Goal: Information Seeking & Learning: Learn about a topic

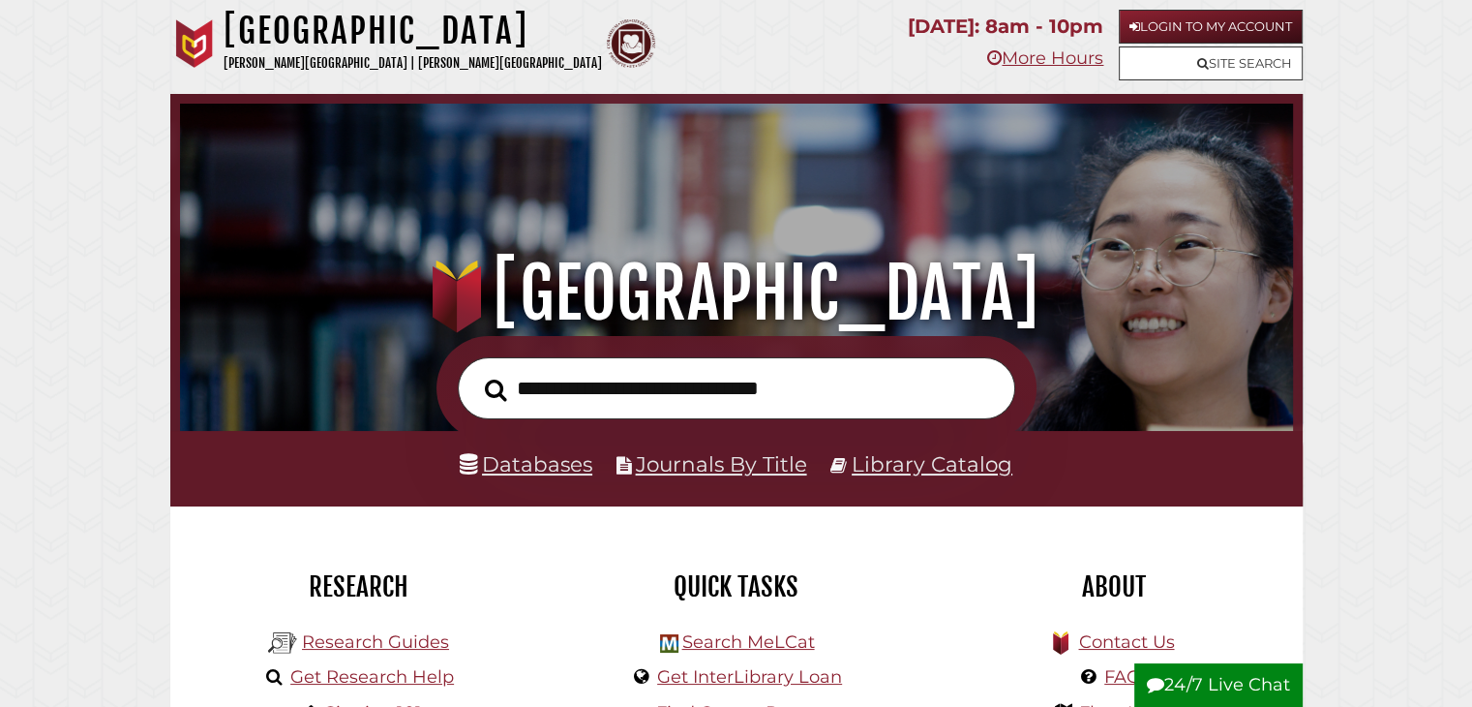
scroll to position [368, 1103]
click at [390, 643] on link "Research Guides" at bounding box center [375, 641] width 147 height 21
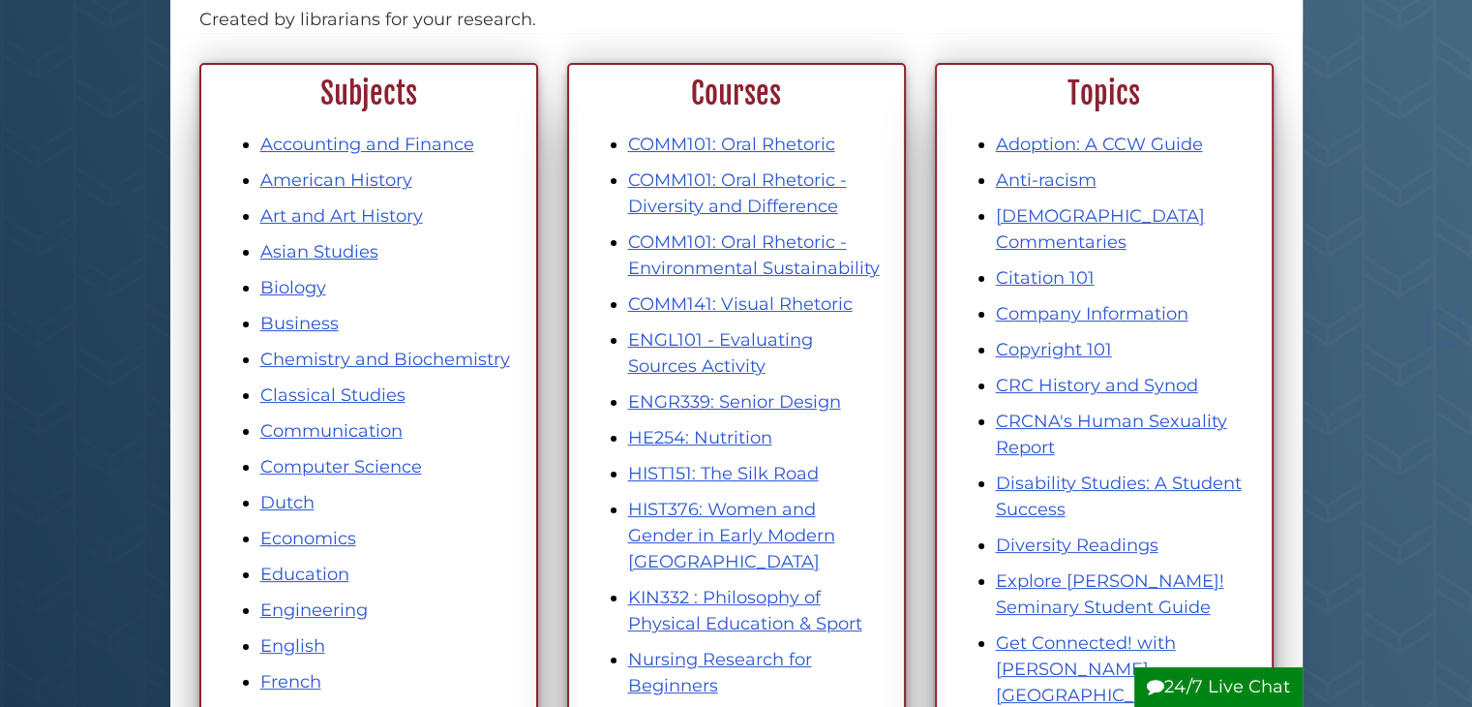
scroll to position [234, 0]
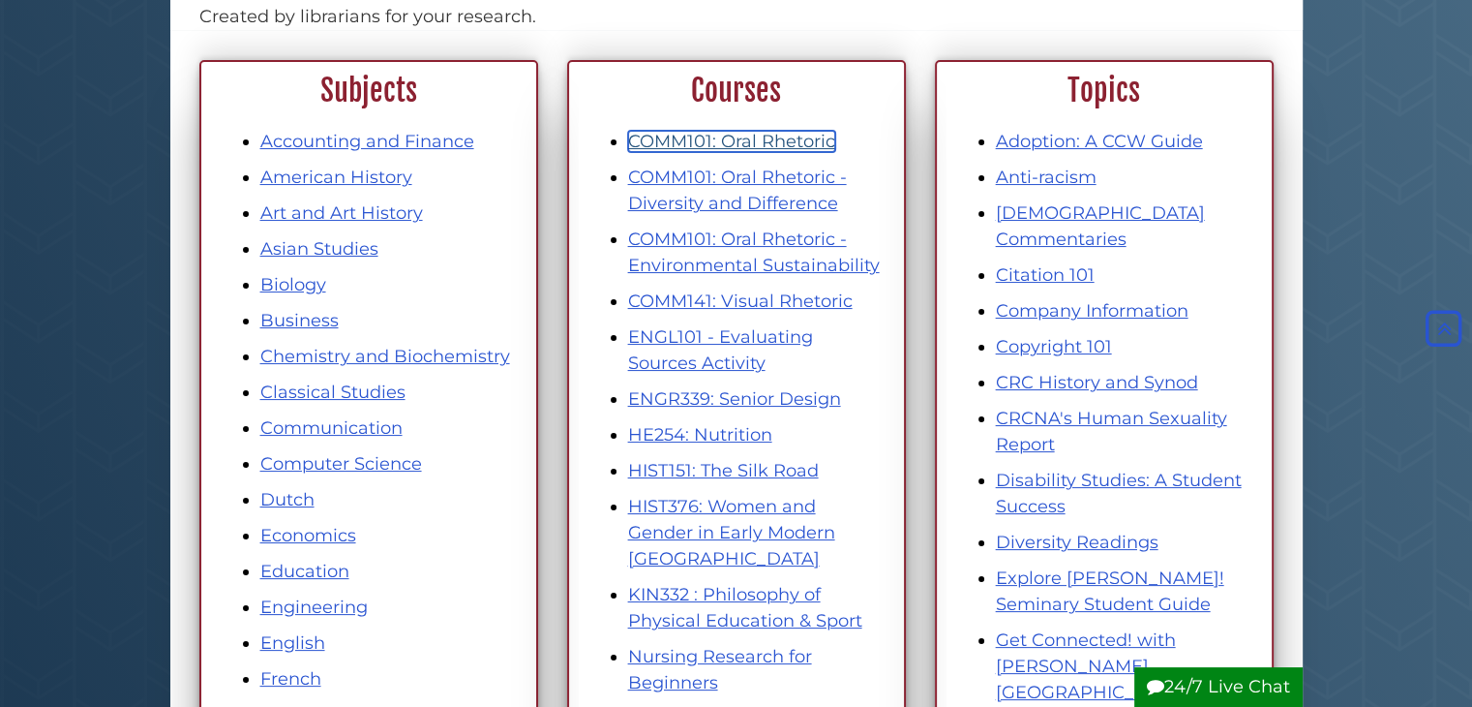
click at [666, 136] on link "COMM101: Oral Rhetoric" at bounding box center [731, 141] width 207 height 21
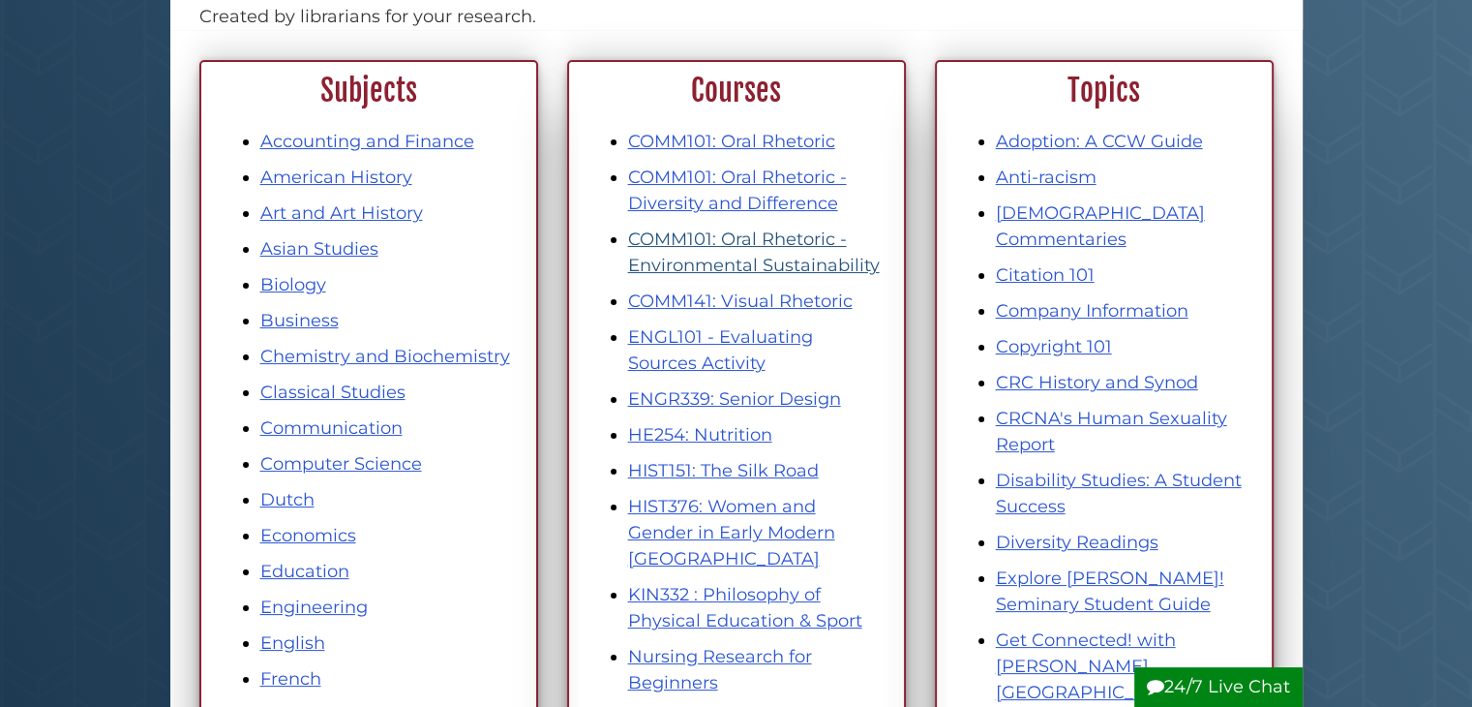
scroll to position [234, 0]
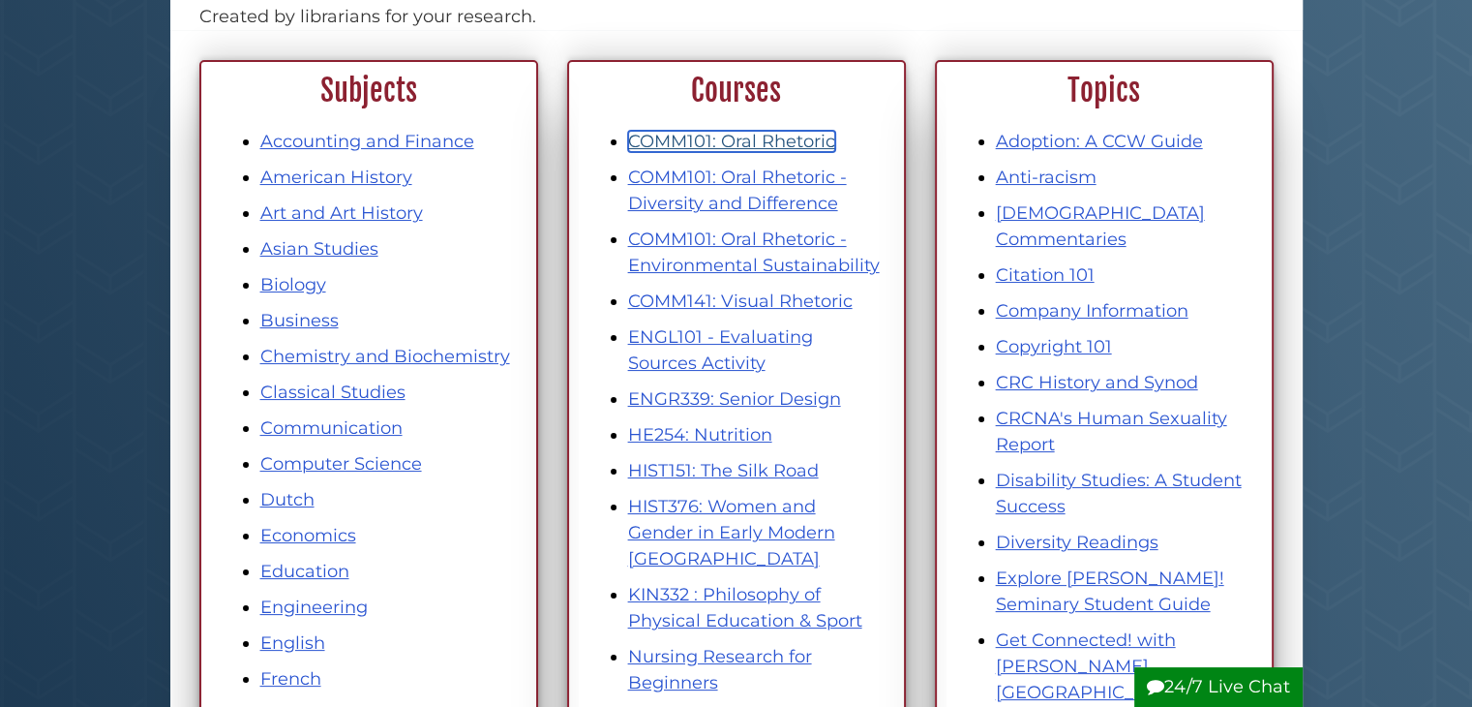
click at [747, 136] on link "COMM101: Oral Rhetoric" at bounding box center [731, 141] width 207 height 21
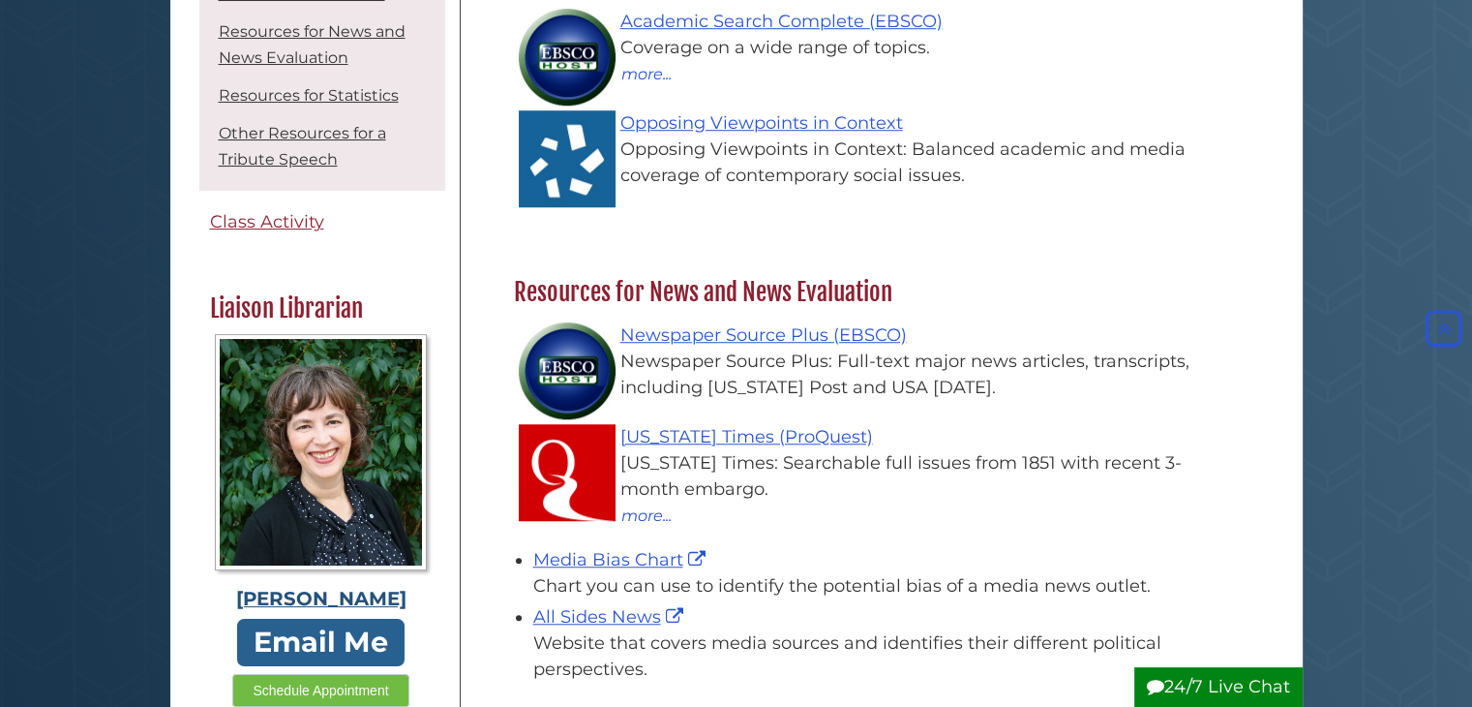
scroll to position [221, 0]
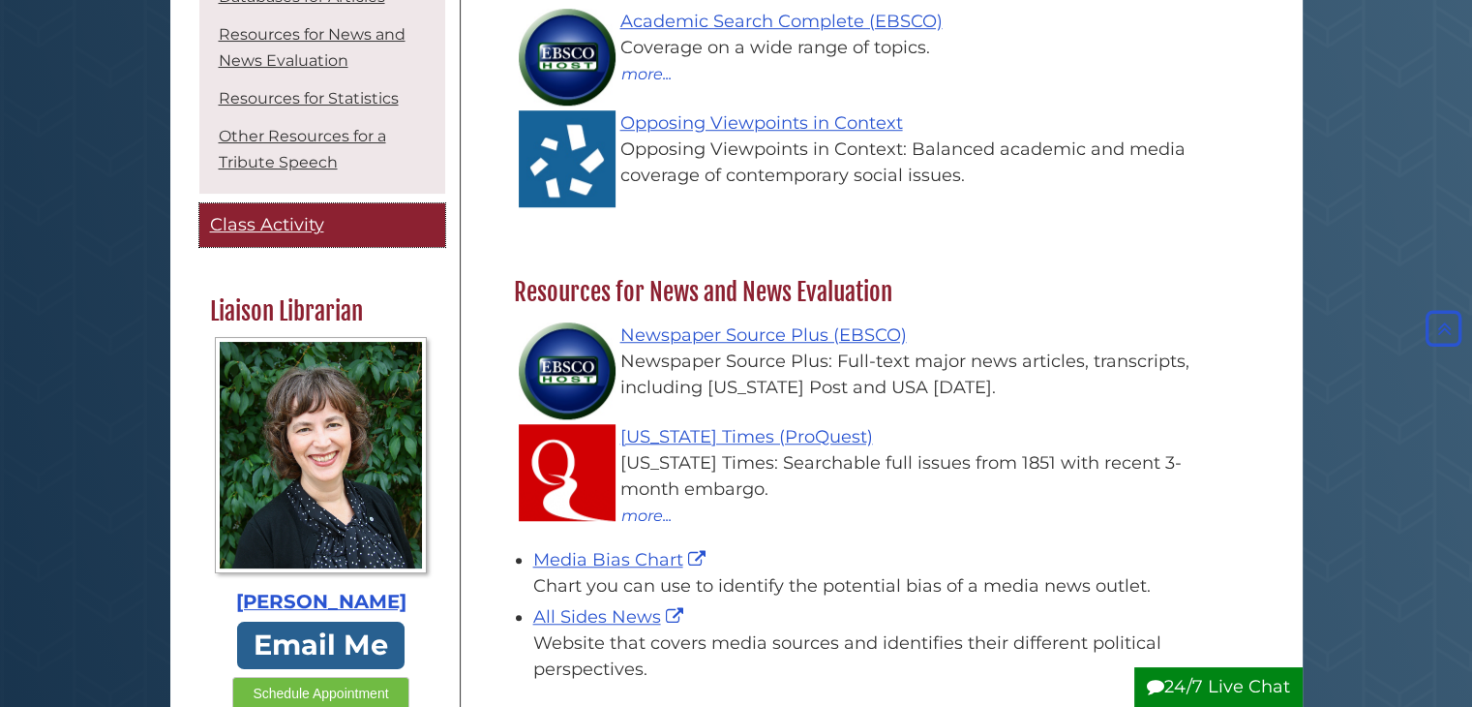
click at [292, 232] on span "Class Activity" at bounding box center [267, 225] width 114 height 21
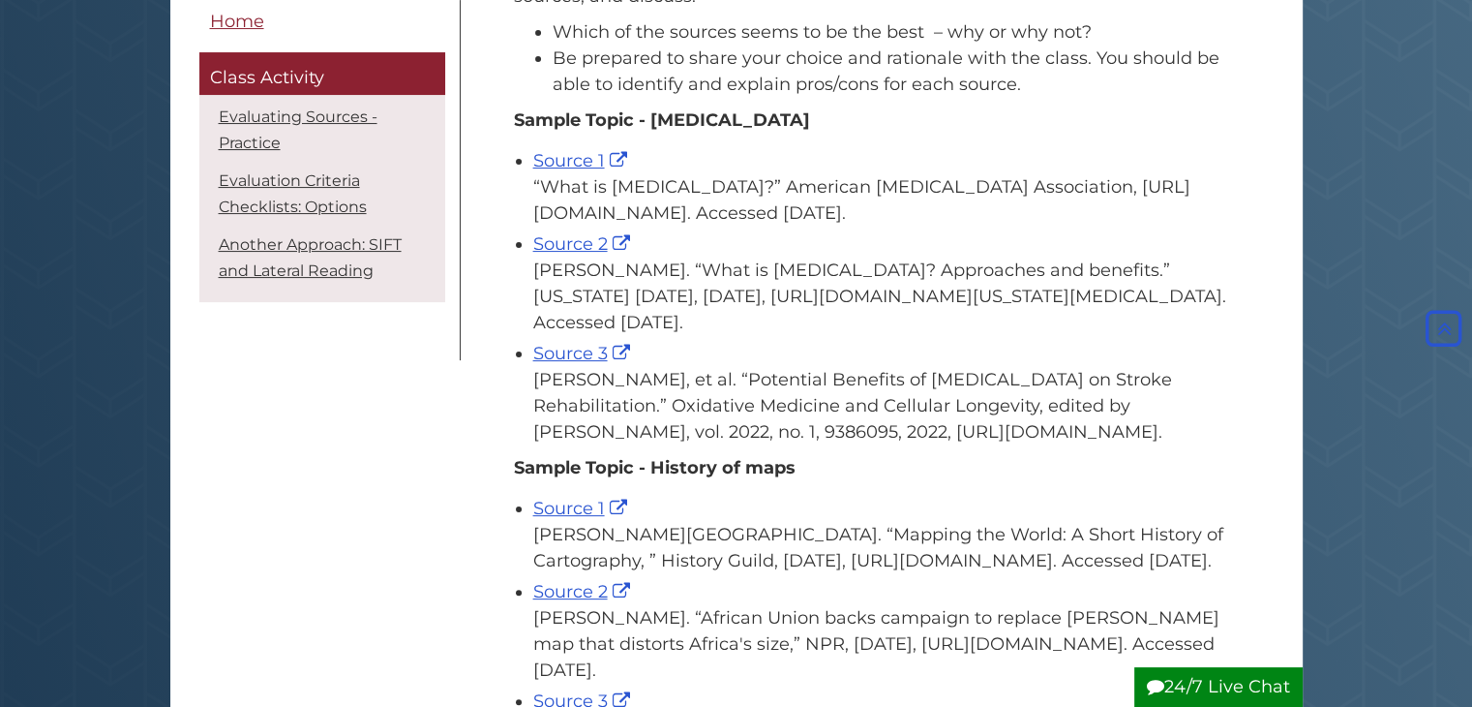
scroll to position [376, 0]
click at [570, 253] on link "Source 2" at bounding box center [584, 245] width 102 height 21
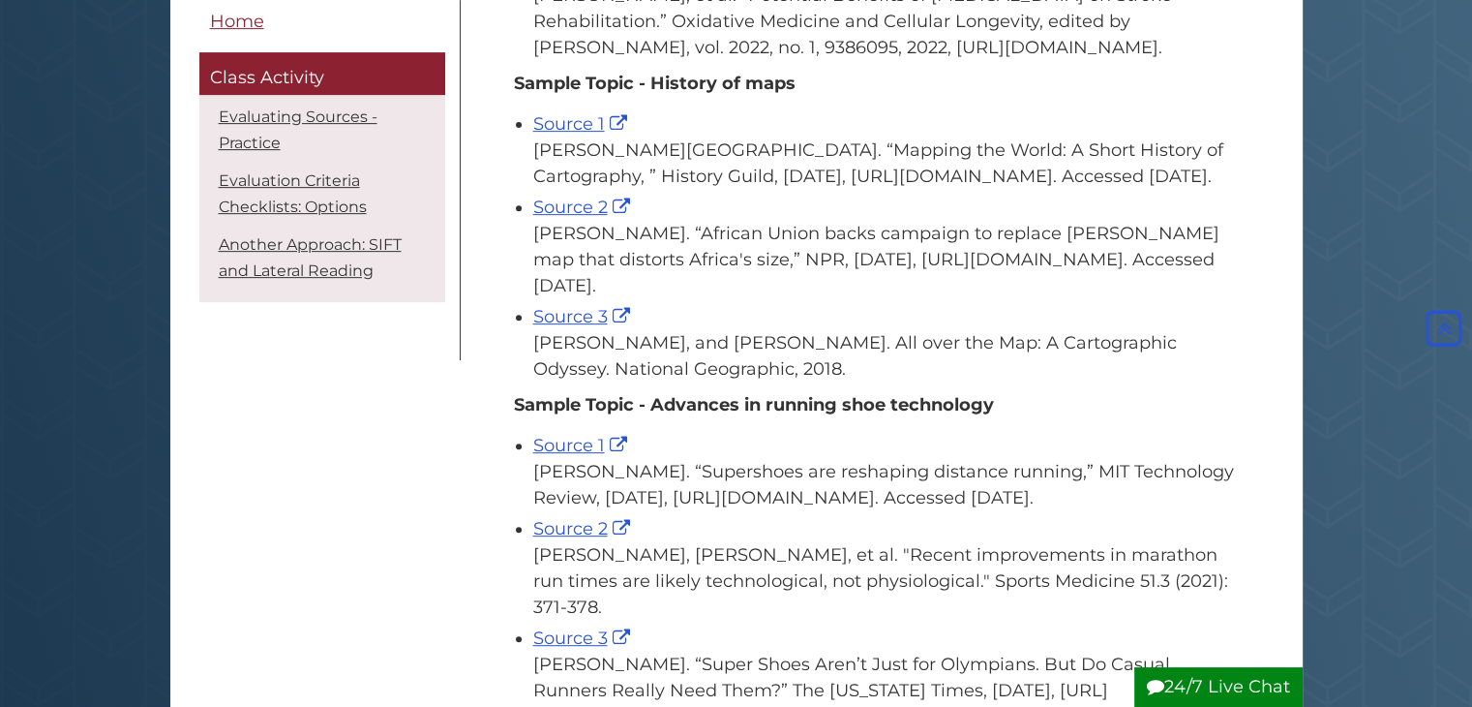
scroll to position [761, 0]
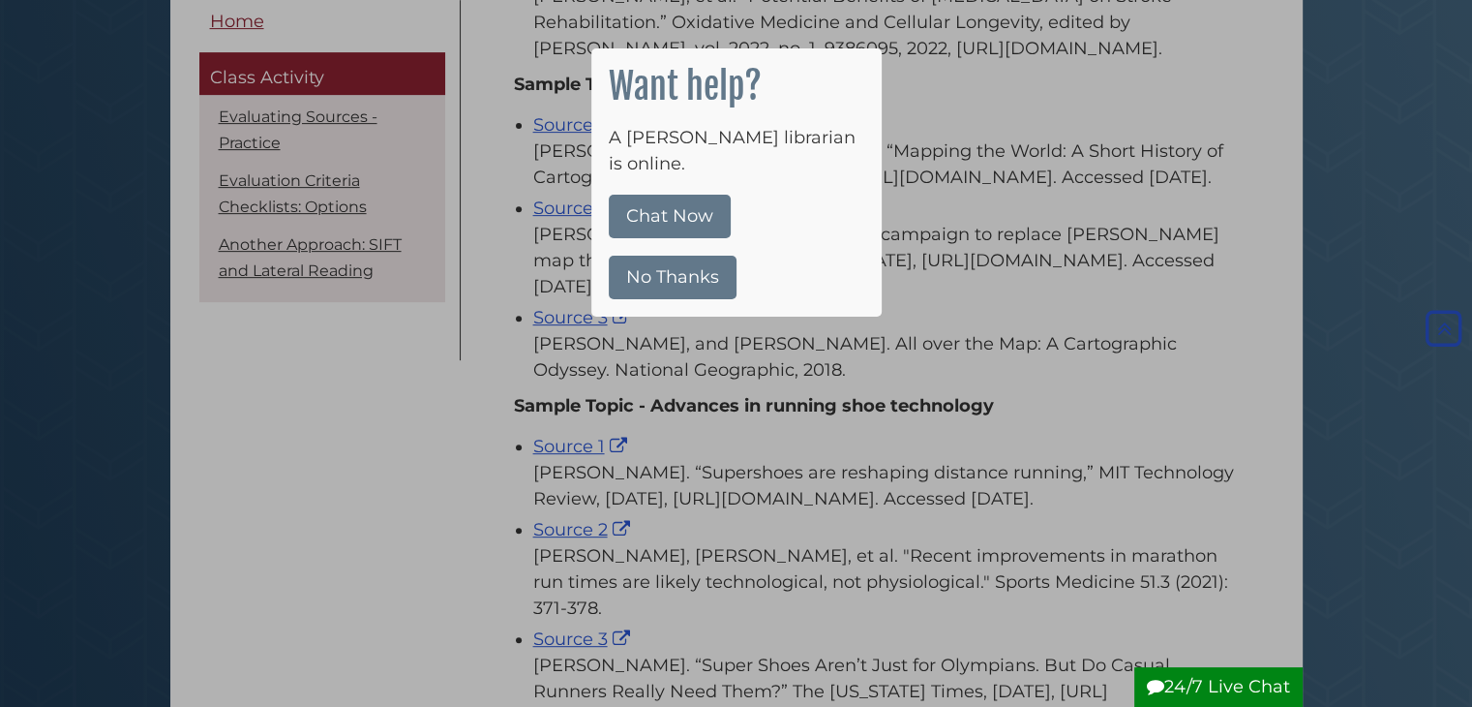
click at [712, 256] on button "No Thanks" at bounding box center [673, 278] width 128 height 44
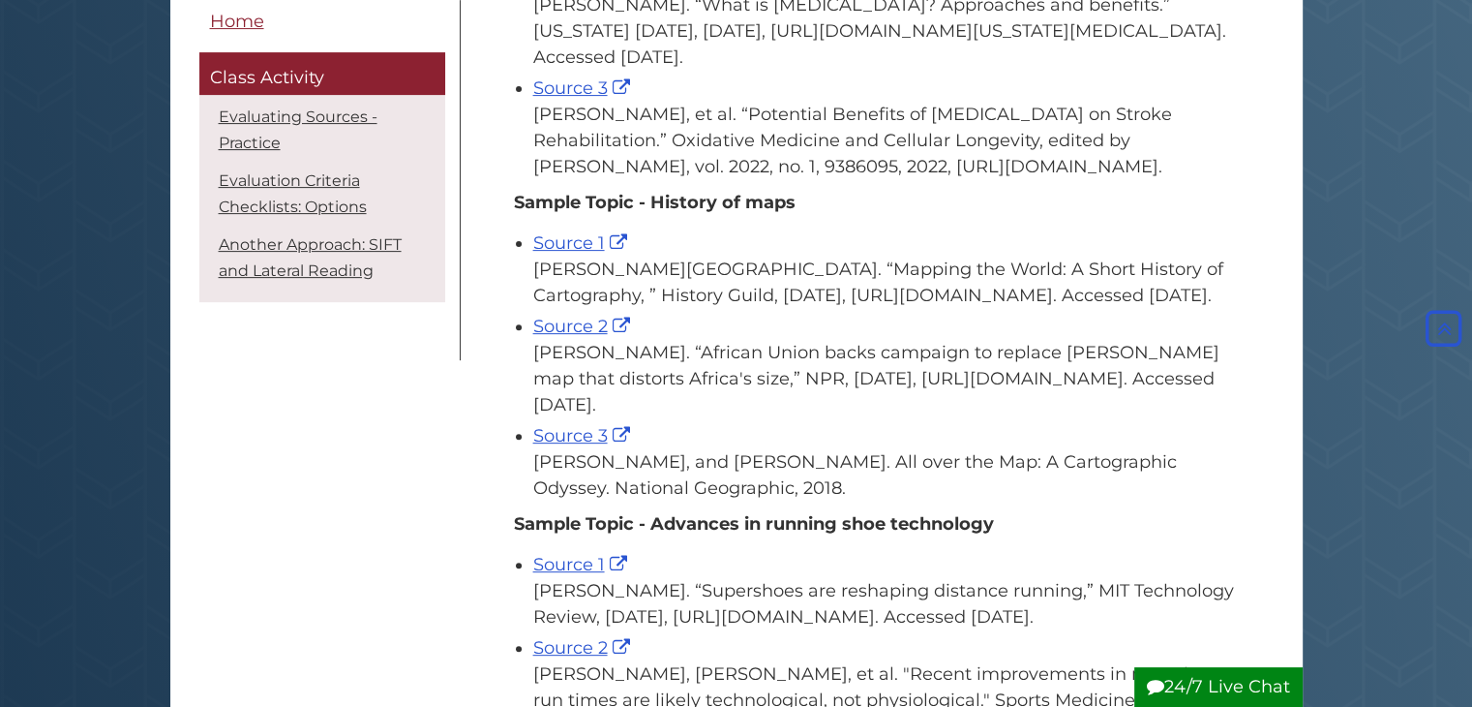
scroll to position [642, 0]
click at [586, 338] on link "Source 2" at bounding box center [584, 327] width 102 height 21
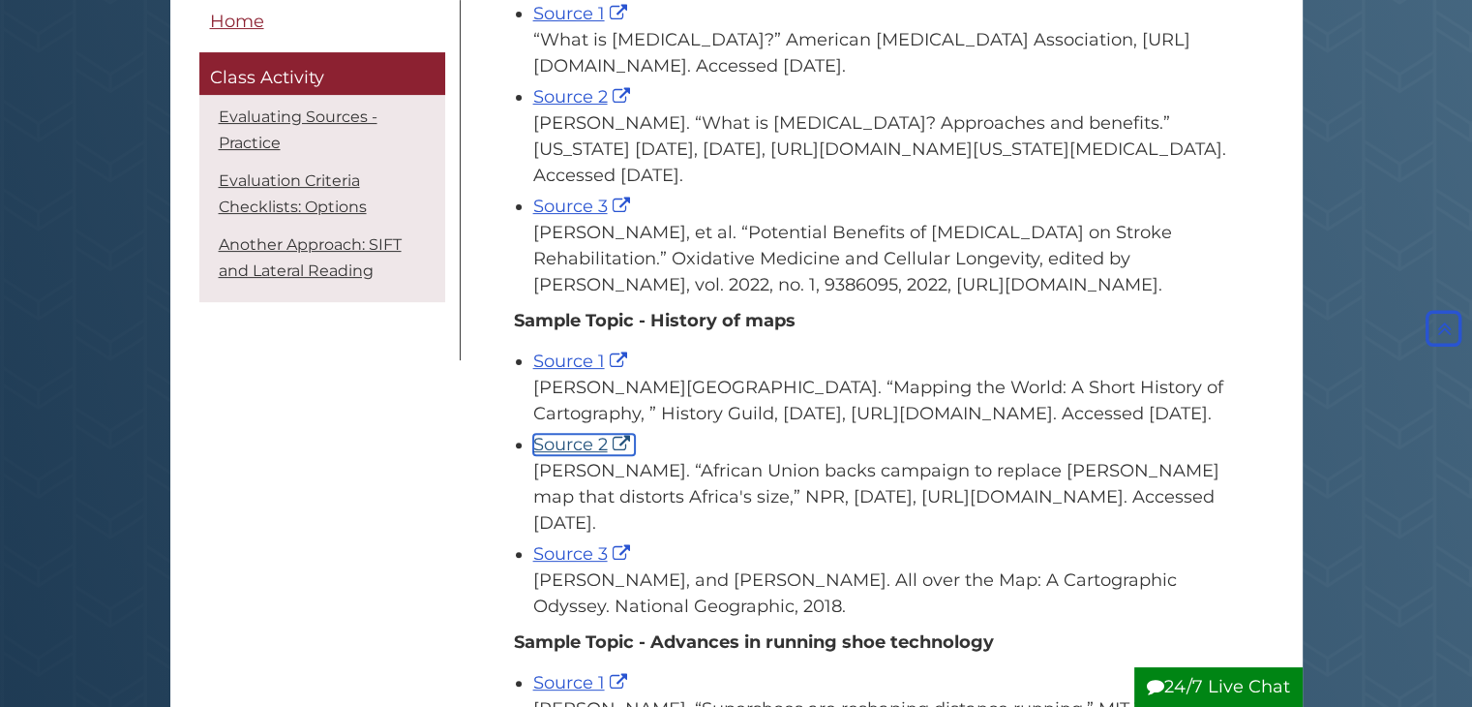
scroll to position [670, 0]
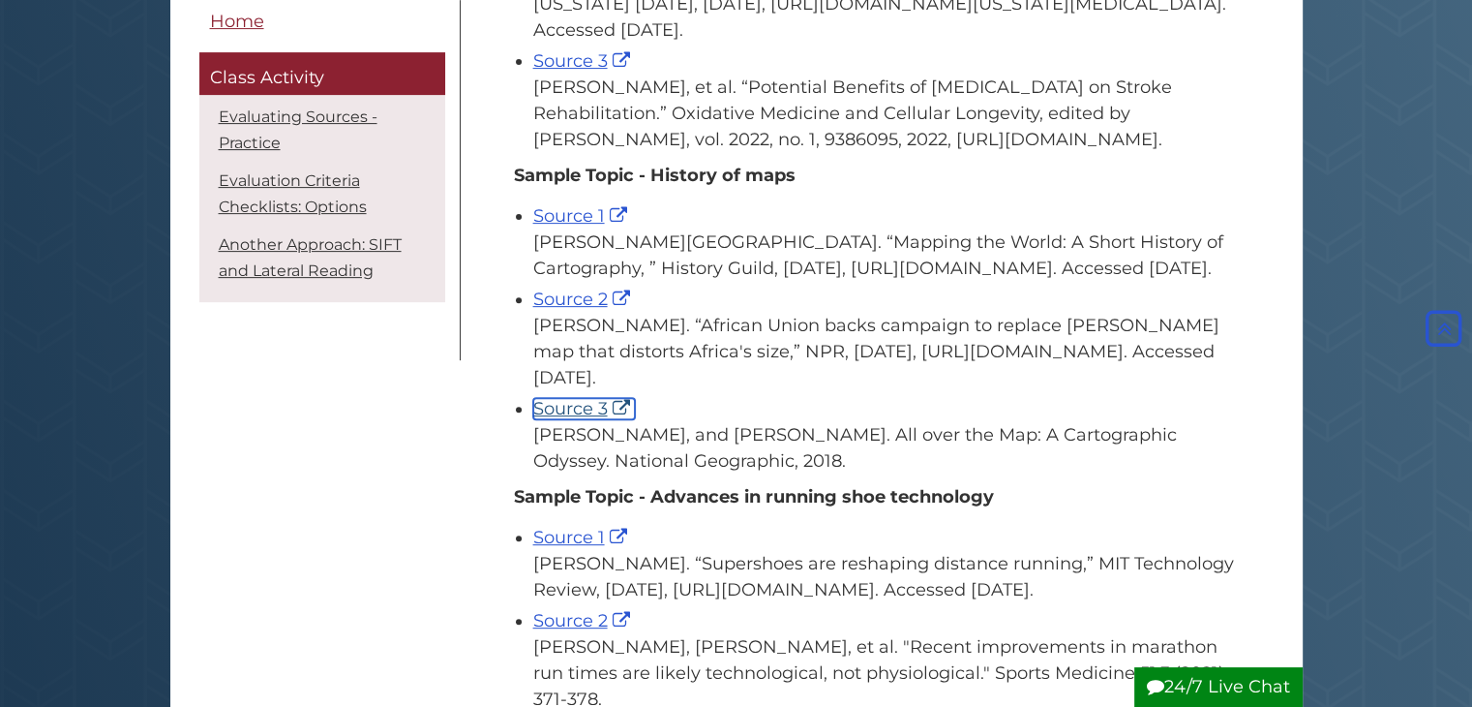
click at [580, 419] on link "Source 3" at bounding box center [584, 408] width 102 height 21
click at [629, 212] on link "Source 1" at bounding box center [582, 215] width 99 height 21
click at [619, 209] on link "Source 1" at bounding box center [582, 215] width 99 height 21
click at [635, 310] on link "Source 2" at bounding box center [584, 298] width 102 height 21
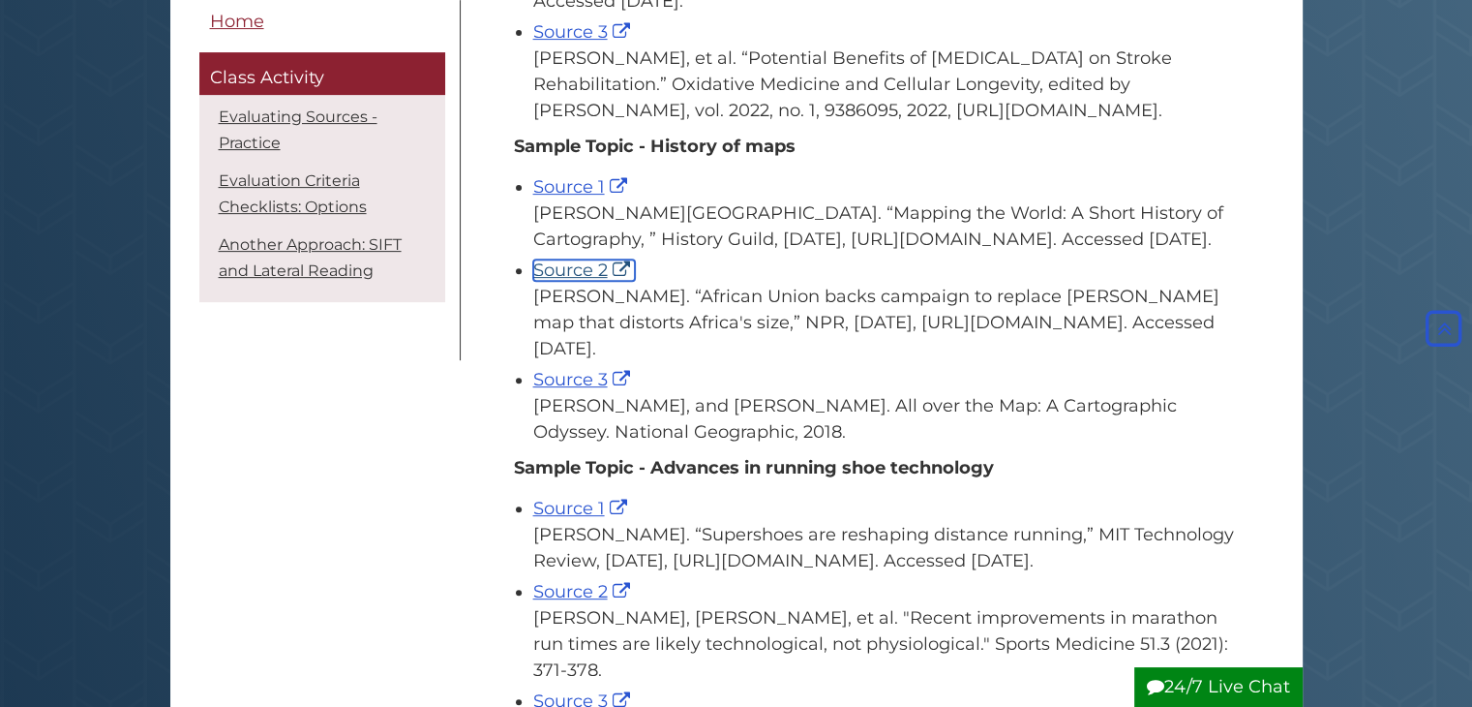
scroll to position [709, 0]
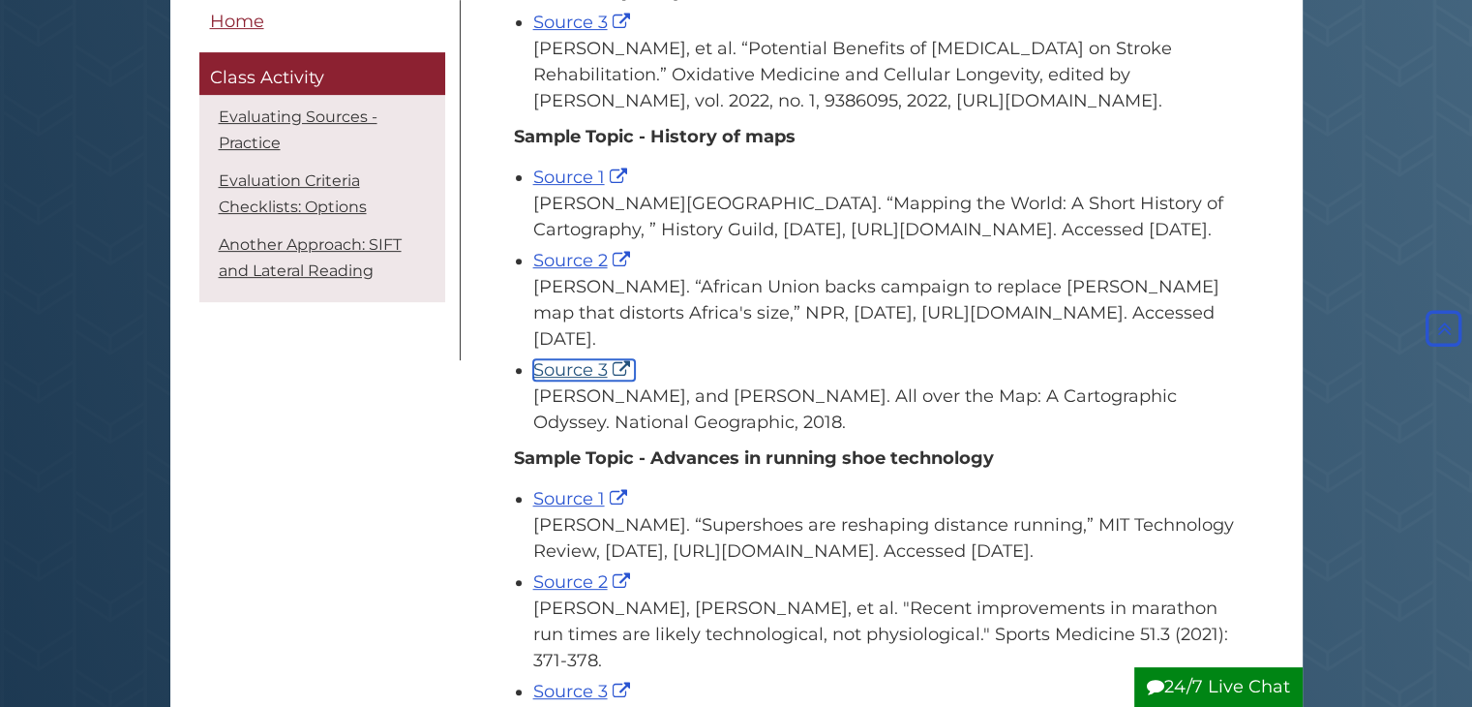
click at [569, 380] on link "Source 3" at bounding box center [584, 369] width 102 height 21
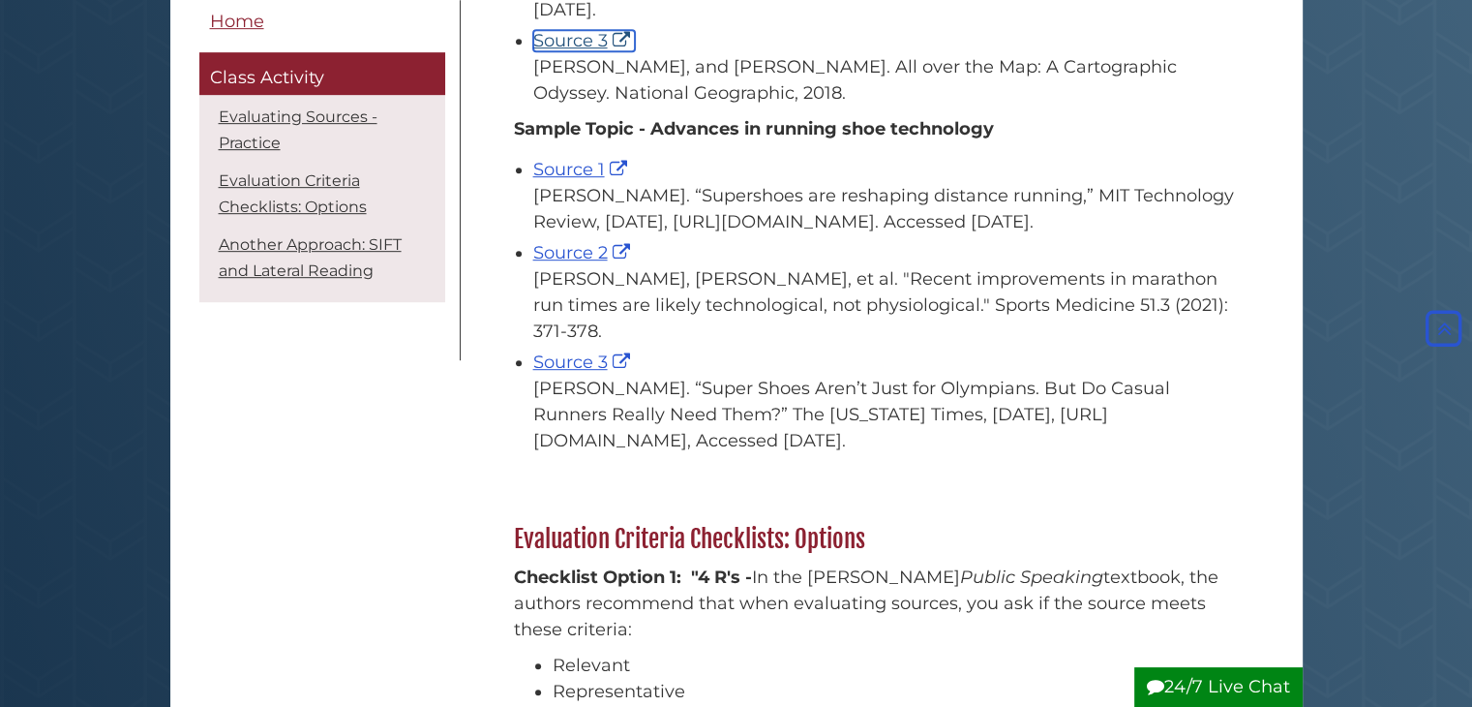
scroll to position [1073, 0]
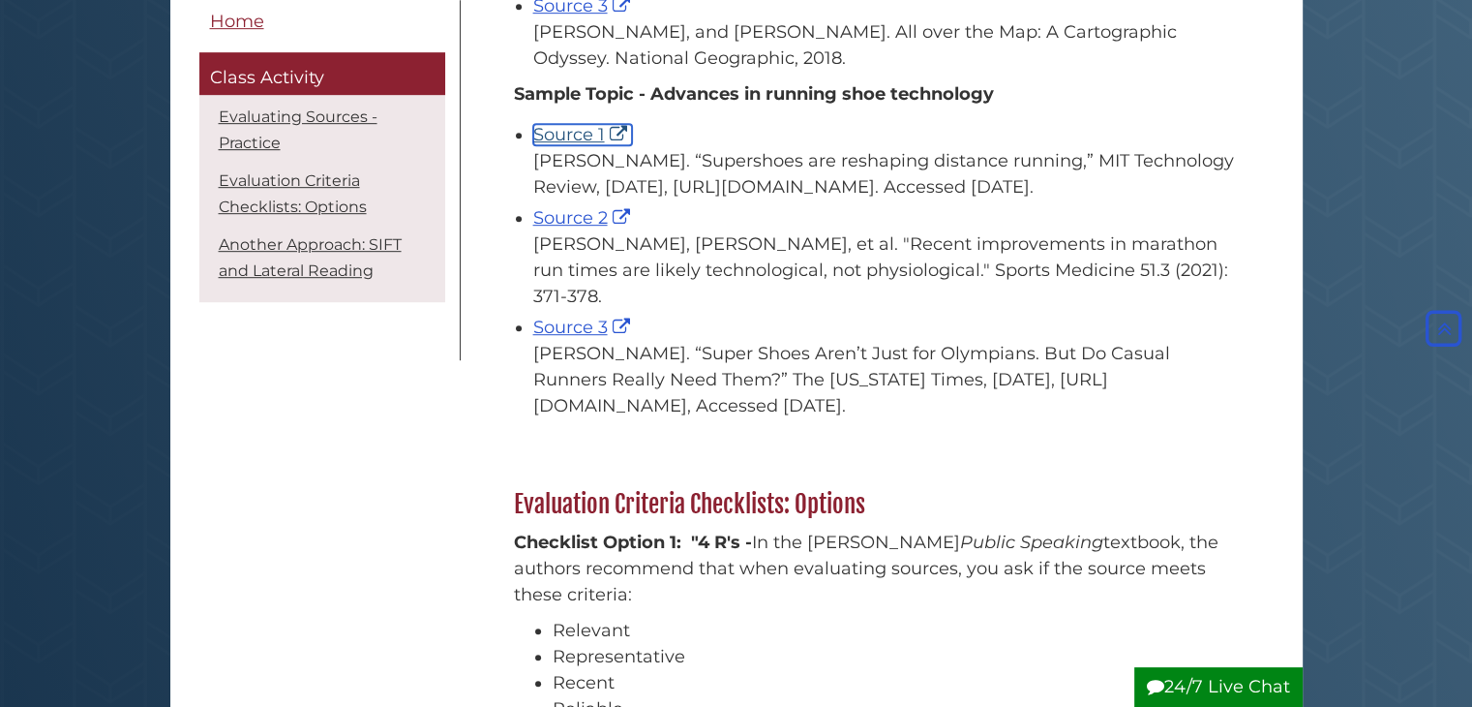
click at [588, 145] on link "Source 1" at bounding box center [582, 134] width 99 height 21
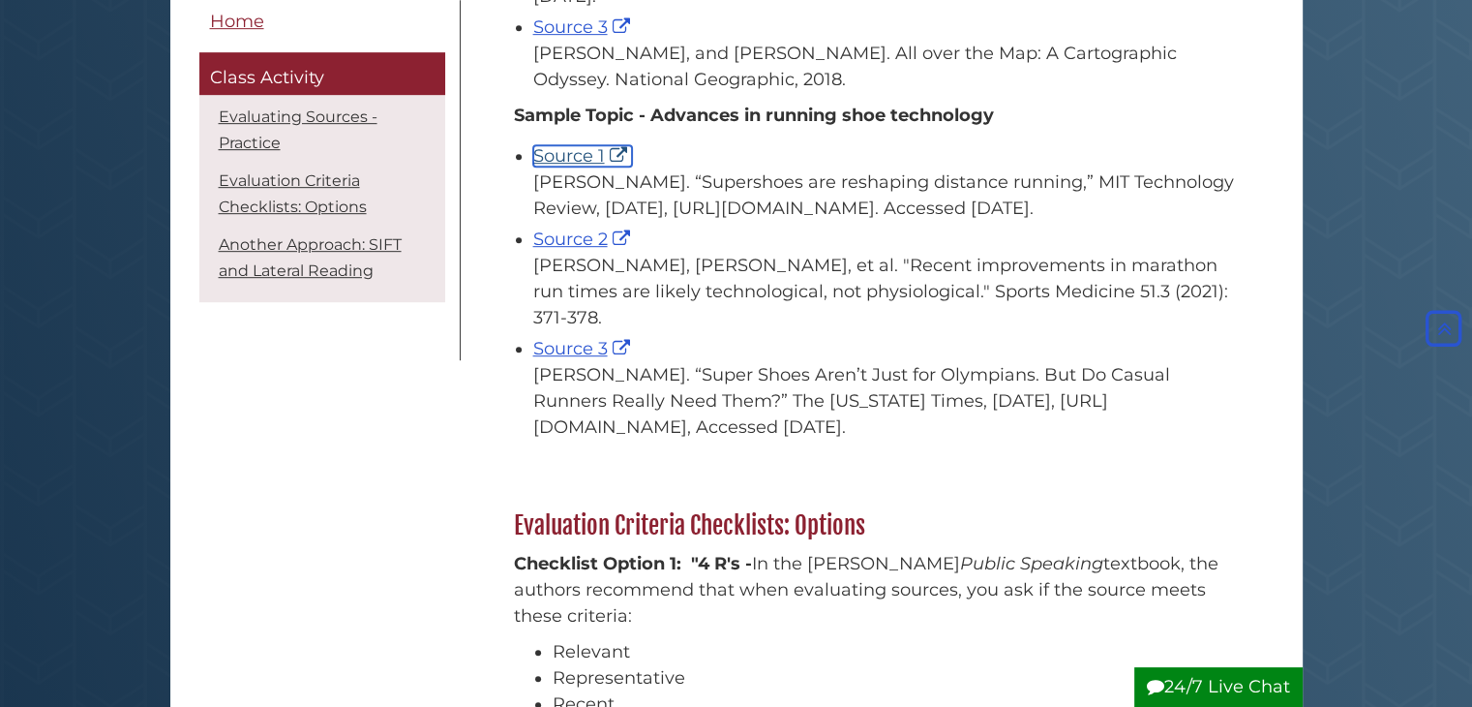
scroll to position [1049, 0]
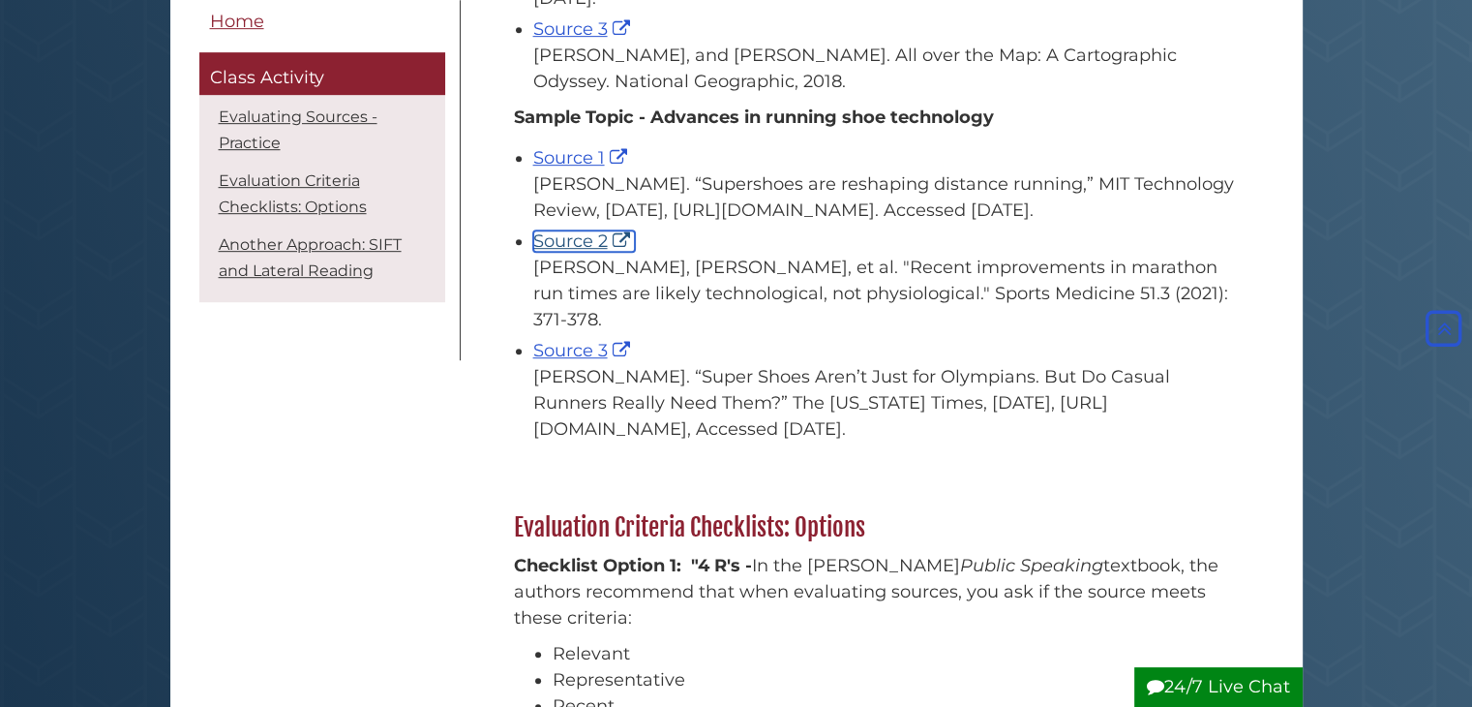
click at [564, 252] on link "Source 2" at bounding box center [584, 240] width 102 height 21
click at [570, 361] on link "Source 3" at bounding box center [584, 350] width 102 height 21
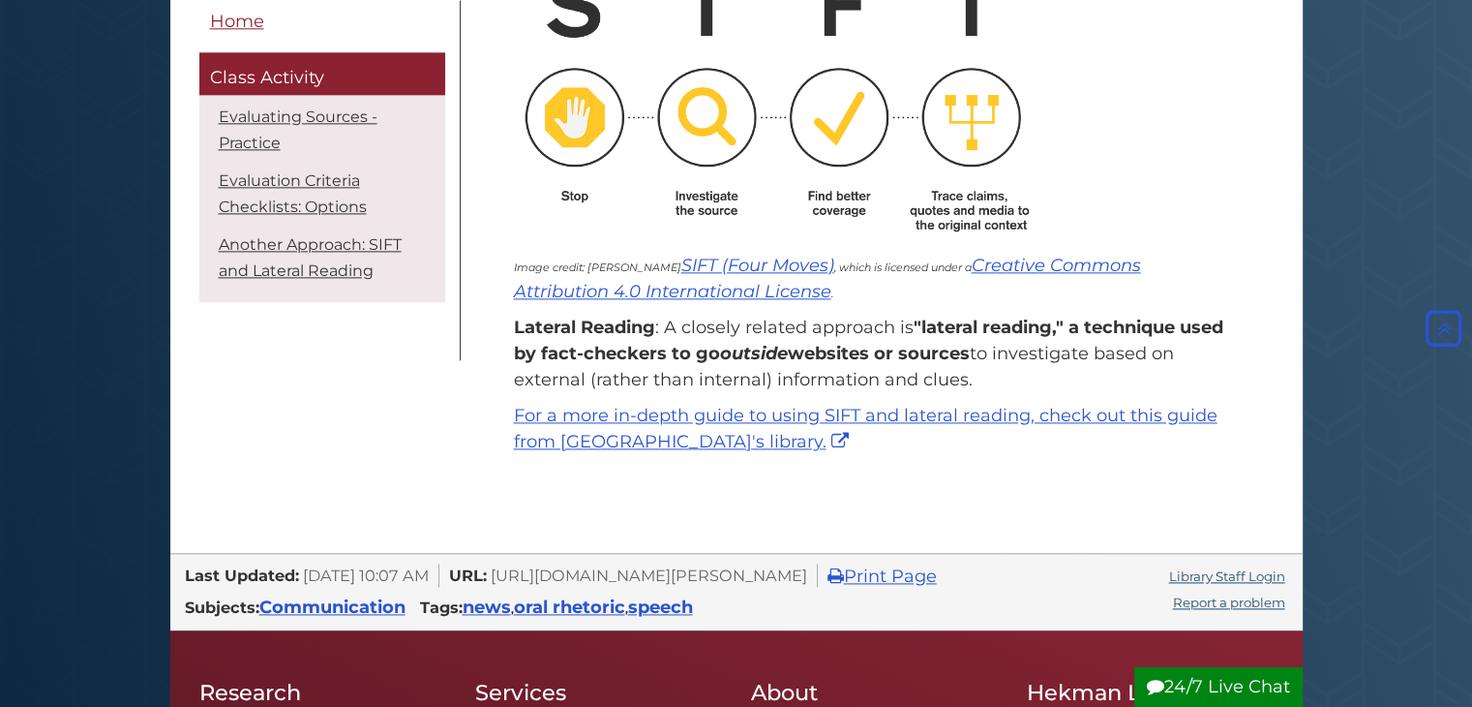
scroll to position [2443, 0]
